Goal: Transaction & Acquisition: Purchase product/service

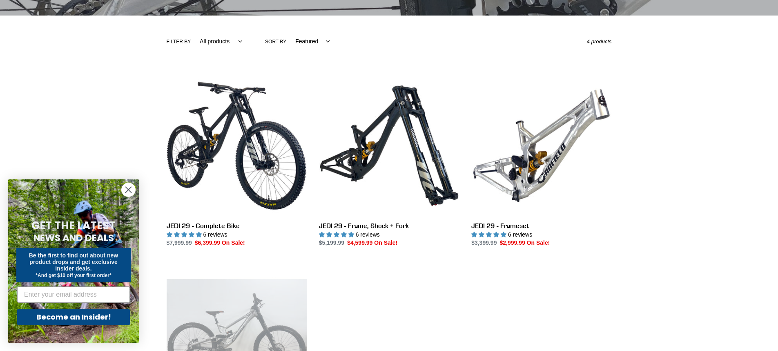
click at [132, 186] on circle "Close dialog" at bounding box center [128, 189] width 13 height 13
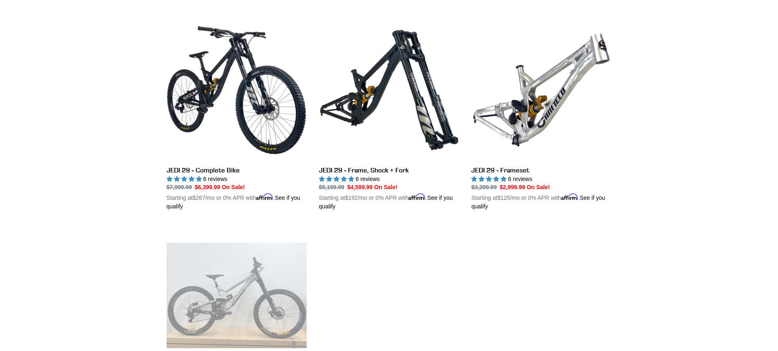
scroll to position [204, 0]
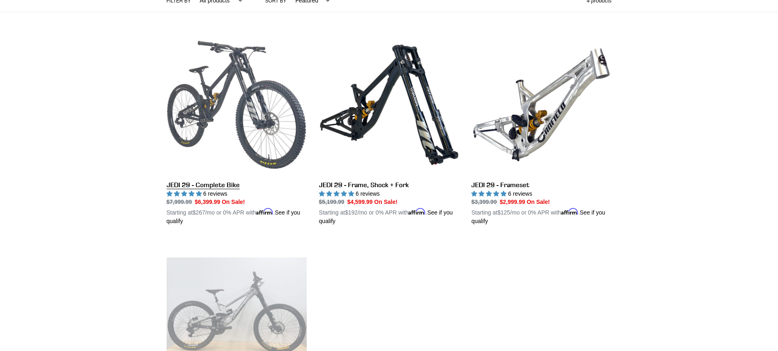
click at [216, 114] on link "JEDI 29 - Complete Bike" at bounding box center [237, 130] width 140 height 191
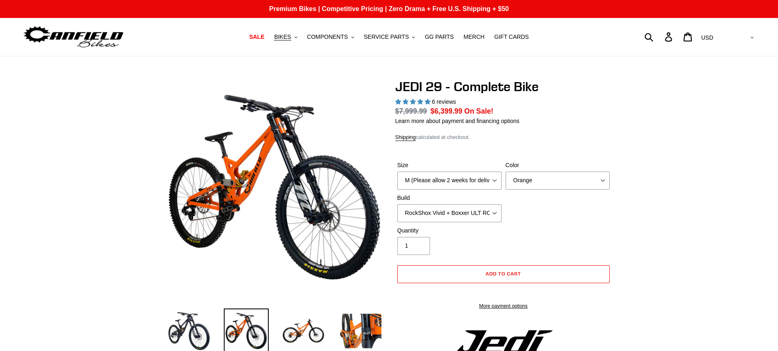
select select "highest-rating"
click at [609, 183] on select "Orange Stealth Black Raw" at bounding box center [558, 181] width 104 height 18
click at [604, 183] on select "Orange Stealth Black Raw" at bounding box center [558, 181] width 104 height 18
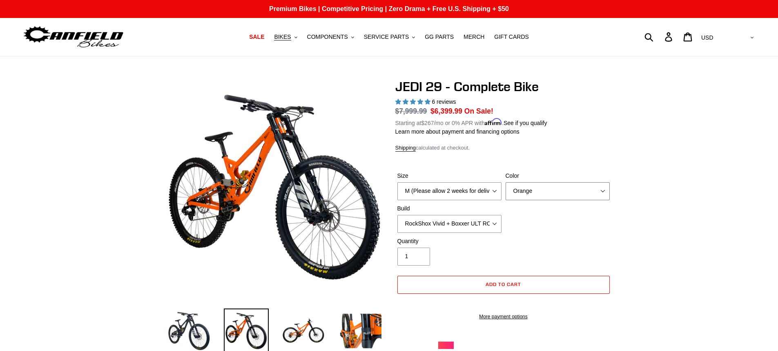
click at [603, 187] on select "Orange Stealth Black Raw" at bounding box center [558, 191] width 104 height 18
click at [506, 182] on select "Orange Stealth Black Raw" at bounding box center [558, 191] width 104 height 18
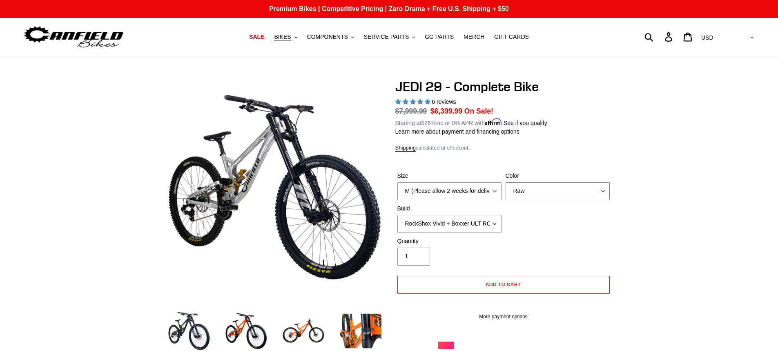
click at [601, 192] on select "Orange Stealth Black Raw" at bounding box center [558, 191] width 104 height 18
click at [506, 182] on select "Orange Stealth Black Raw" at bounding box center [558, 191] width 104 height 18
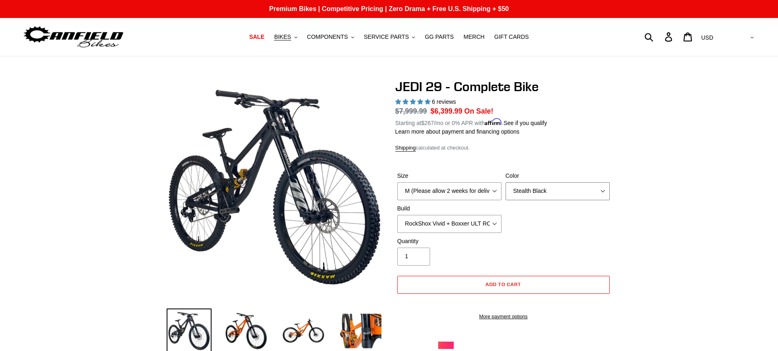
click at [600, 187] on select "Orange Stealth Black Raw" at bounding box center [558, 191] width 104 height 18
click at [506, 182] on select "Orange Stealth Black Raw" at bounding box center [558, 191] width 104 height 18
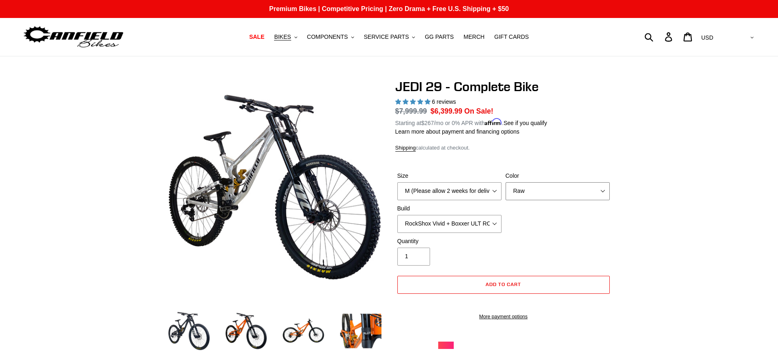
click at [604, 190] on select "Orange Stealth Black Raw" at bounding box center [558, 191] width 104 height 18
click at [506, 182] on select "Orange Stealth Black Raw" at bounding box center [558, 191] width 104 height 18
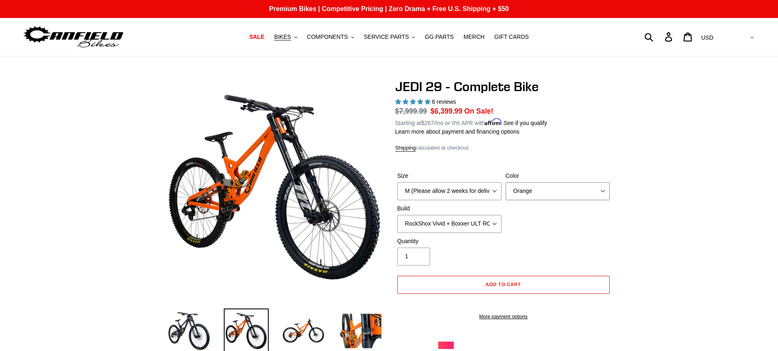
click at [599, 188] on select "Orange Stealth Black Raw" at bounding box center [558, 191] width 104 height 18
select select "Stealth Black"
click at [506, 182] on select "Orange Stealth Black Raw" at bounding box center [558, 191] width 104 height 18
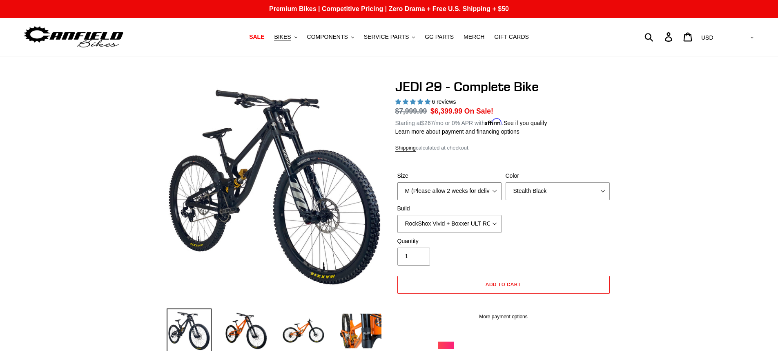
click at [491, 190] on select "M (Please allow 2 weeks for delivery) L (Please allow 2 weeks for delivery) XL …" at bounding box center [449, 191] width 104 height 18
click at [492, 222] on select "RockShox Vivid + Boxxer ULT RC2 C3 200 + SRAM XO RockShox Vivid + Boxxer ULT RC…" at bounding box center [449, 224] width 104 height 18
select select "Fox DHX2 + Fox 40 Float Grip 2 203 + SRAM XO"
click at [397, 215] on select "RockShox Vivid + Boxxer ULT RC2 C3 200 + SRAM XO RockShox Vivid + Boxxer ULT RC…" at bounding box center [449, 224] width 104 height 18
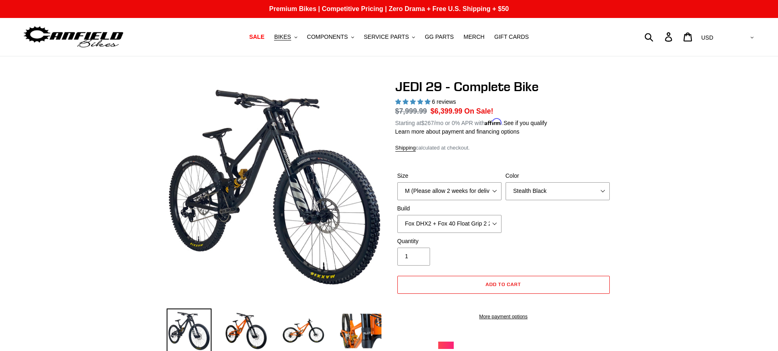
click at [600, 239] on div "Quantity 1" at bounding box center [503, 253] width 217 height 33
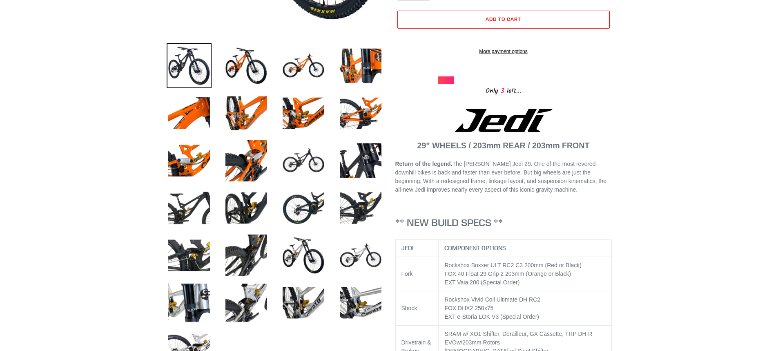
scroll to position [327, 0]
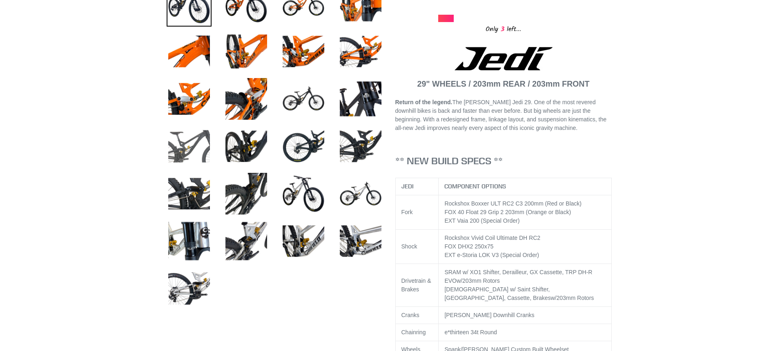
click at [205, 149] on img at bounding box center [189, 146] width 45 height 45
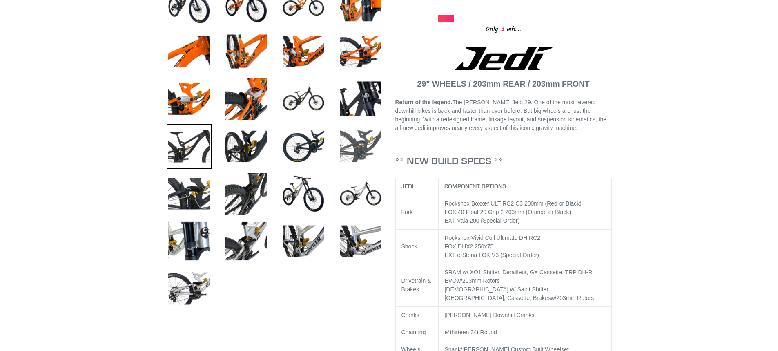
click at [370, 142] on img at bounding box center [360, 146] width 45 height 45
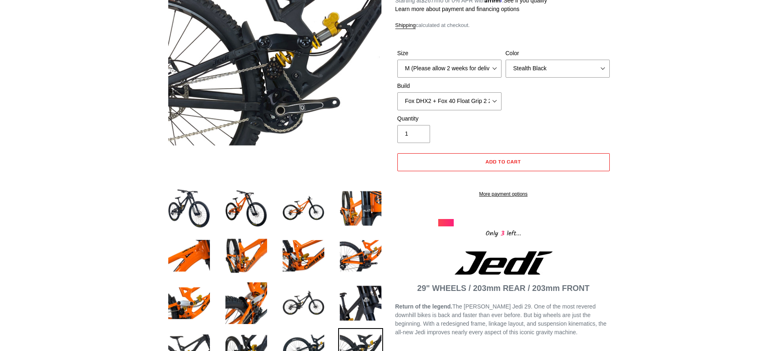
scroll to position [82, 0]
